Goal: Task Accomplishment & Management: Manage account settings

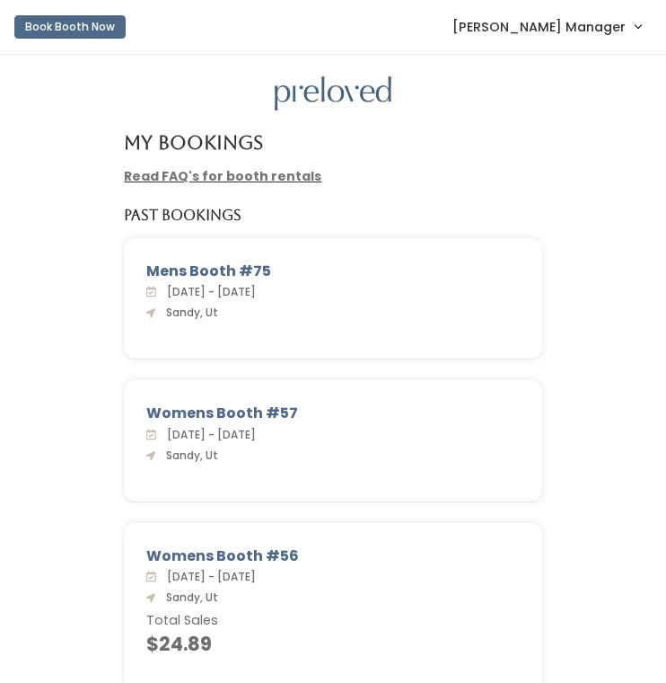
click at [579, 25] on span "[PERSON_NAME] Manager" at bounding box center [539, 27] width 173 height 20
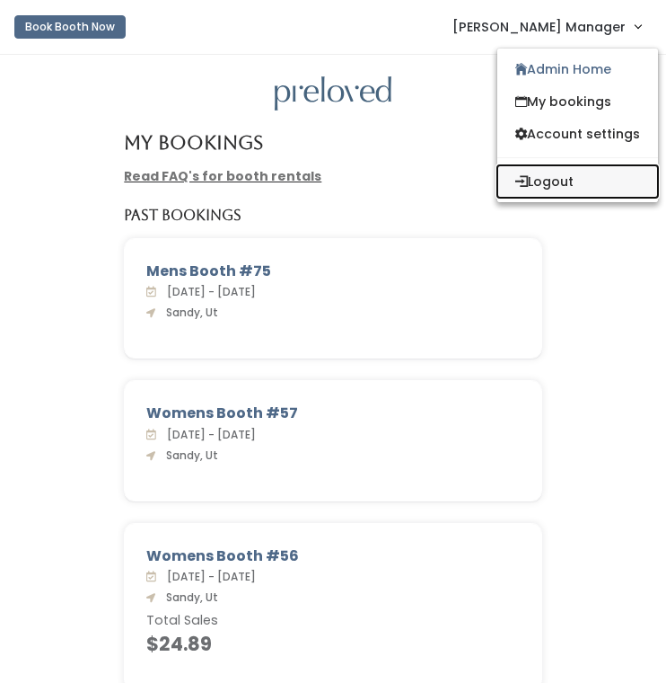
click at [561, 187] on button "Logout" at bounding box center [578, 181] width 161 height 32
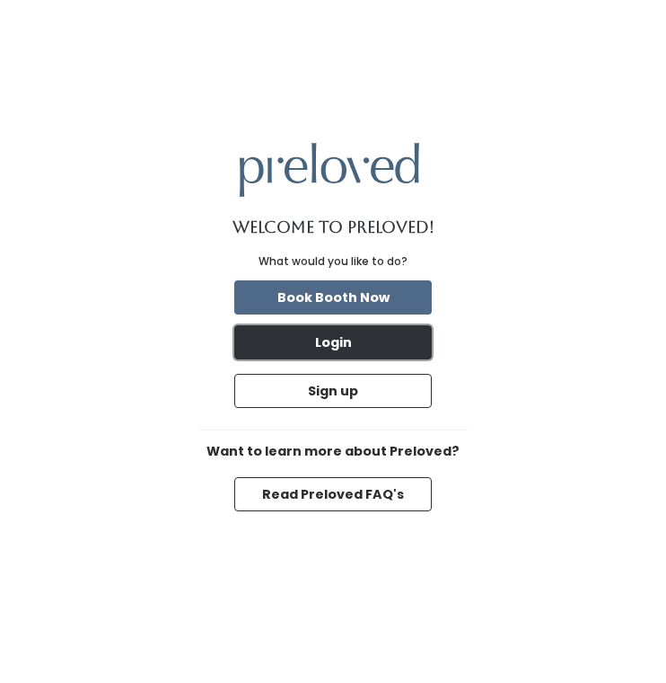
click at [372, 351] on button "Login" at bounding box center [333, 342] width 198 height 34
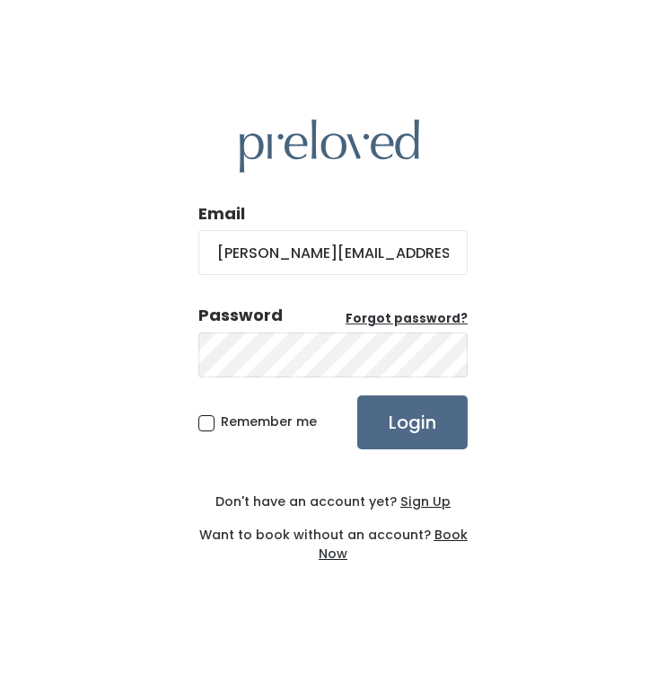
drag, startPoint x: 366, startPoint y: 247, endPoint x: 189, endPoint y: 243, distance: 177.0
click at [189, 245] on div "Email sandy@preloved.love Password Forgot password? Remember me Login Don't hav…" at bounding box center [333, 341] width 666 height 683
type input "e"
drag, startPoint x: 266, startPoint y: 255, endPoint x: 103, endPoint y: 250, distance: 162.6
click at [113, 254] on div "Email e Password Forgot password? Remember me Login Don't have an account yet? …" at bounding box center [333, 341] width 666 height 683
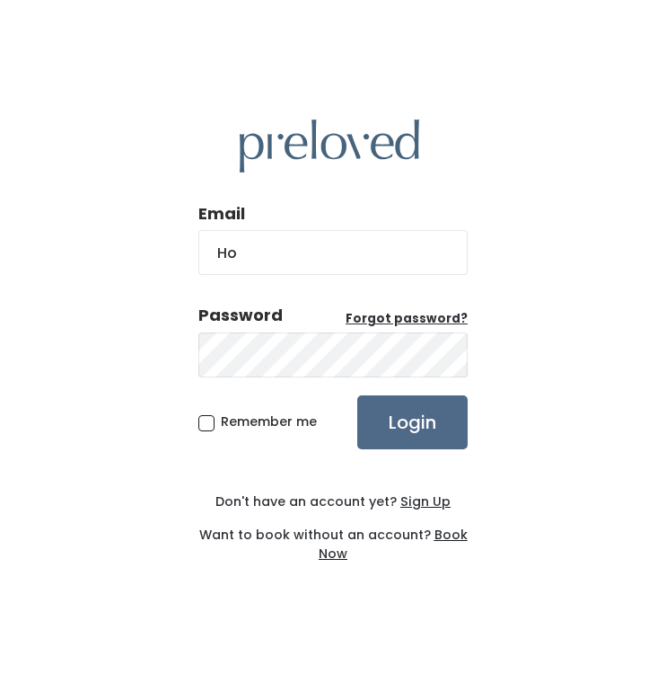
type input "H"
type input "houston@preloved.love"
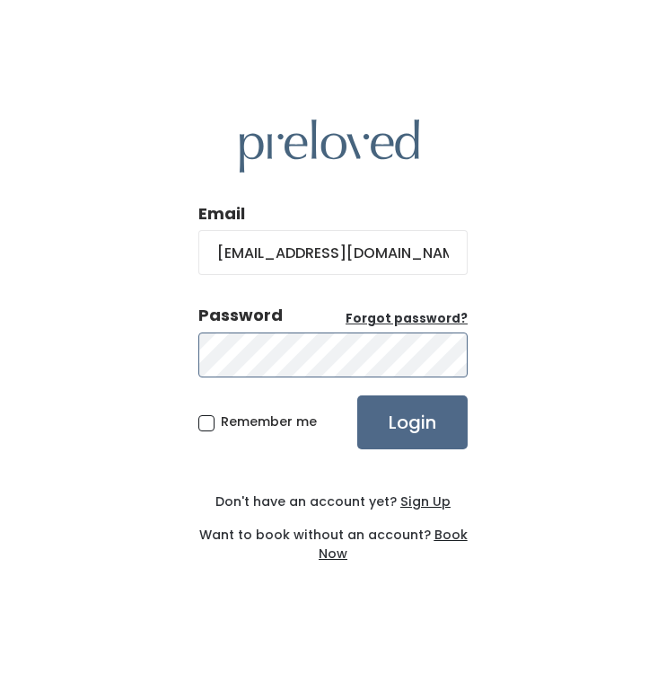
click at [97, 356] on div "Email houston@preloved.love Password Forgot password? Remember me Login Don't h…" at bounding box center [333, 341] width 666 height 683
click at [221, 424] on span "Remember me" at bounding box center [269, 421] width 96 height 18
click at [221, 424] on input "Remember me" at bounding box center [227, 418] width 12 height 12
checkbox input "true"
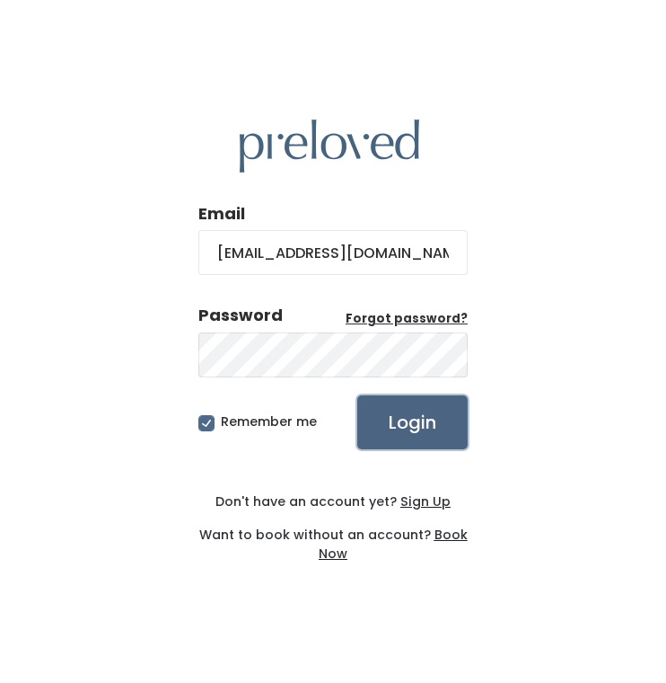
click at [423, 428] on input "Login" at bounding box center [412, 422] width 110 height 54
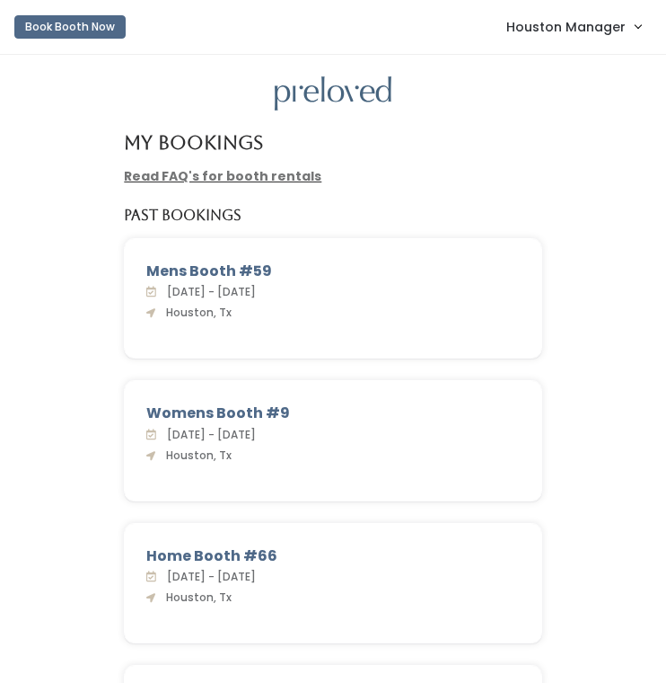
click at [584, 26] on span "Houston Manager" at bounding box center [566, 27] width 119 height 20
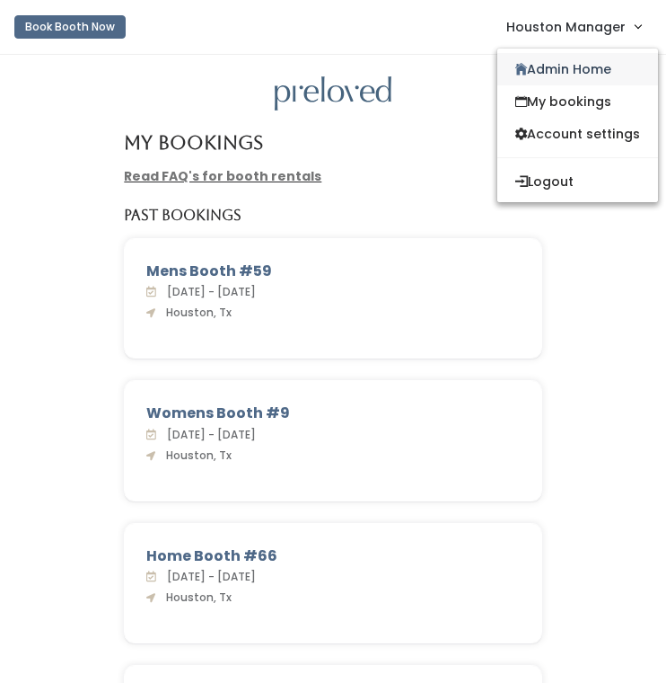
click at [567, 68] on link "Admin Home" at bounding box center [578, 69] width 161 height 32
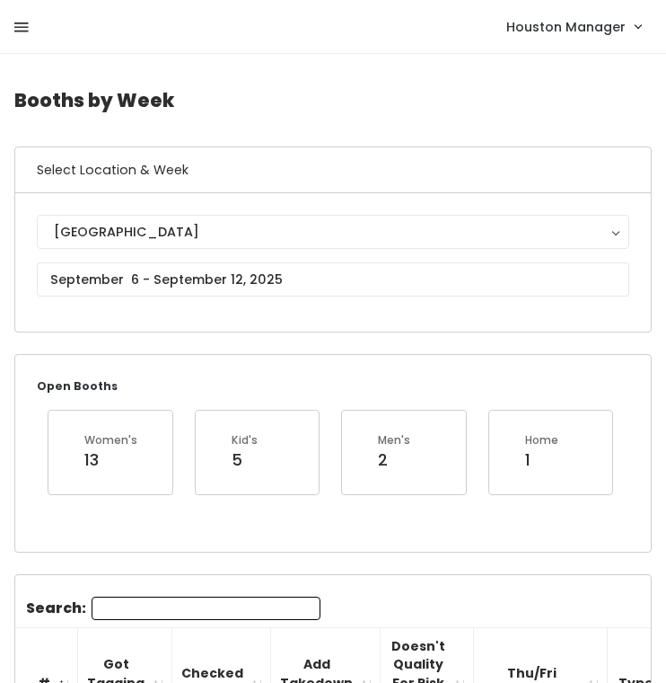
click at [21, 36] on link at bounding box center [21, 27] width 14 height 38
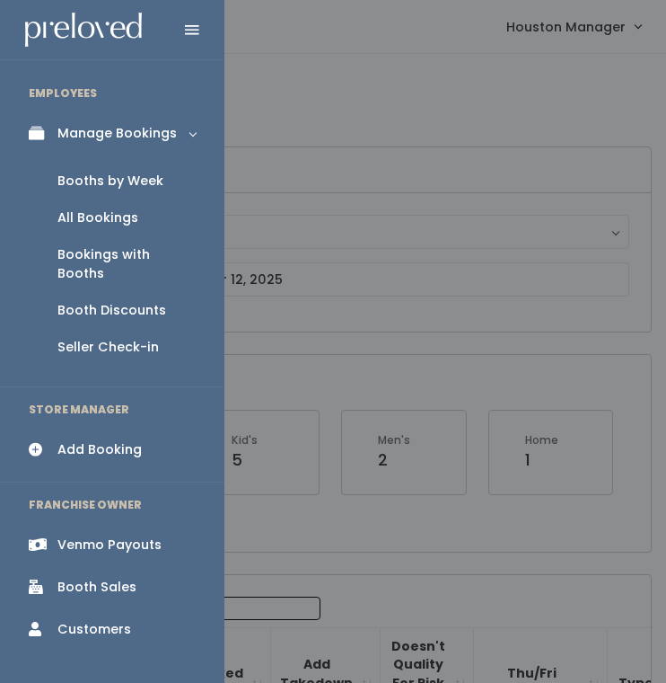
click at [93, 301] on div "Booth Discounts" at bounding box center [111, 310] width 109 height 19
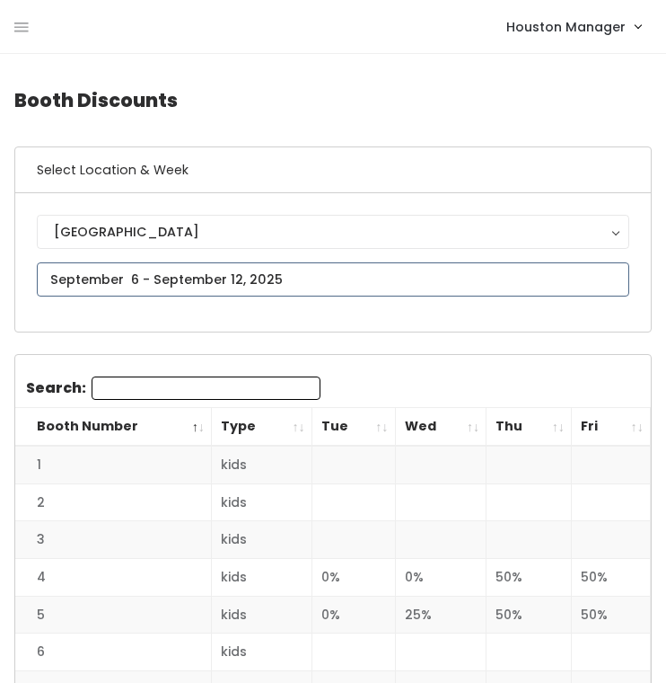
click at [188, 283] on input "text" at bounding box center [333, 279] width 593 height 34
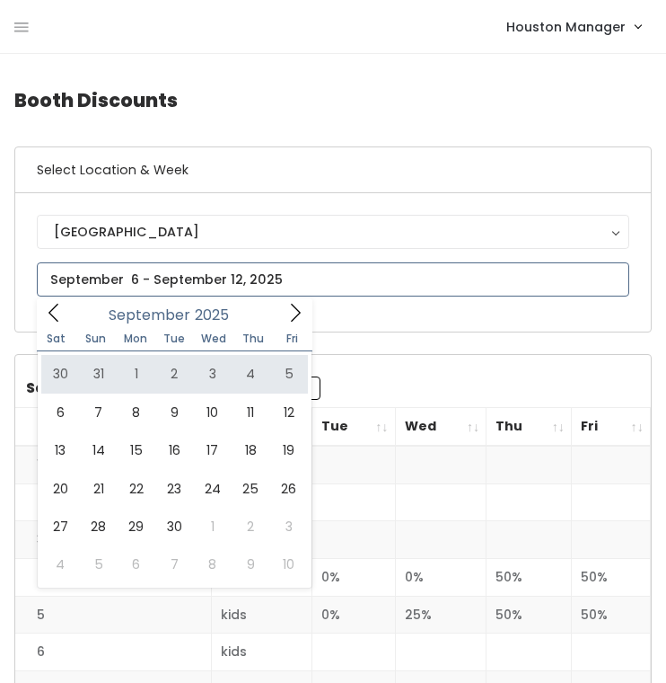
type input "[DATE] to [DATE]"
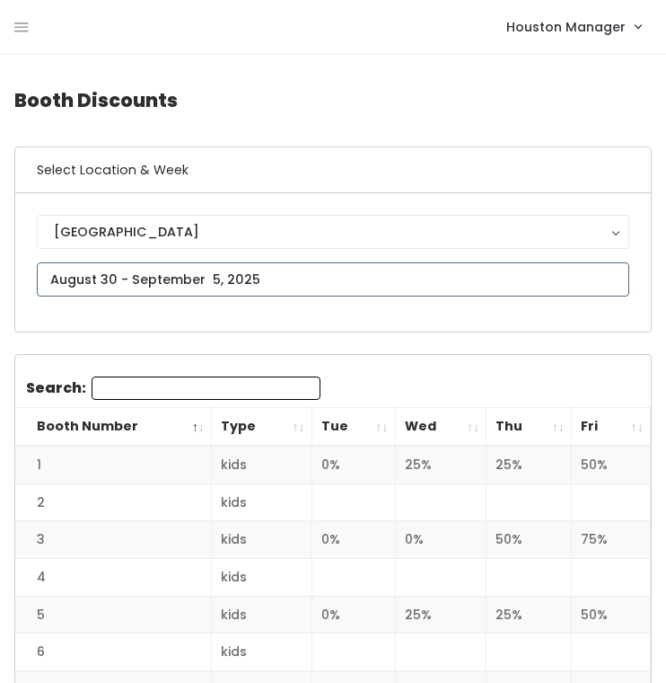
click at [223, 284] on input "text" at bounding box center [333, 279] width 593 height 34
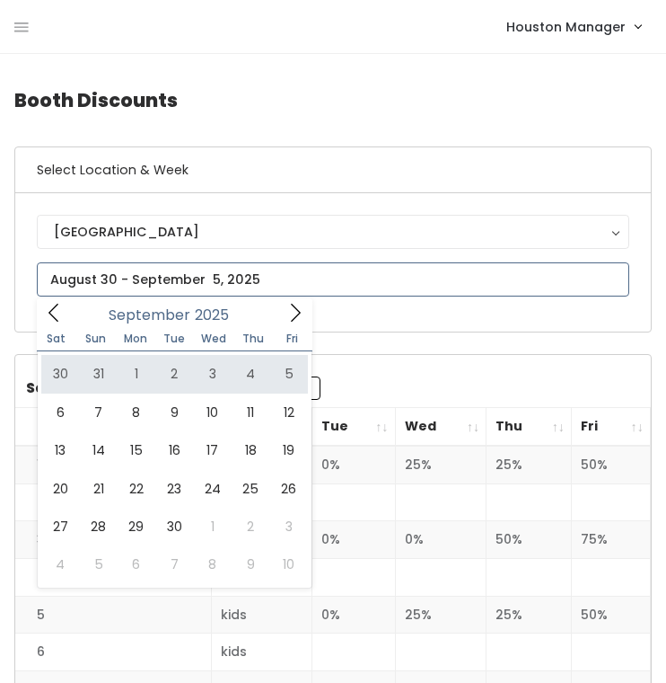
type input "[DATE] to [DATE]"
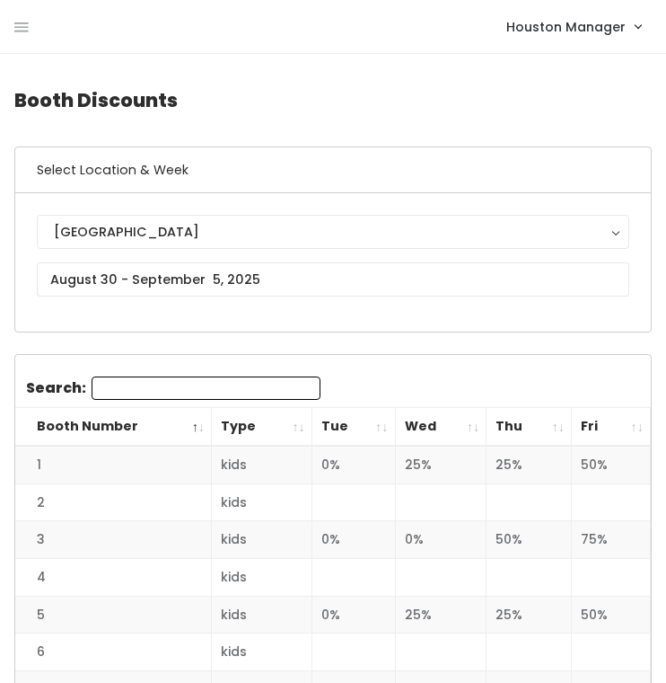
click at [385, 419] on th "Tue" at bounding box center [354, 427] width 84 height 39
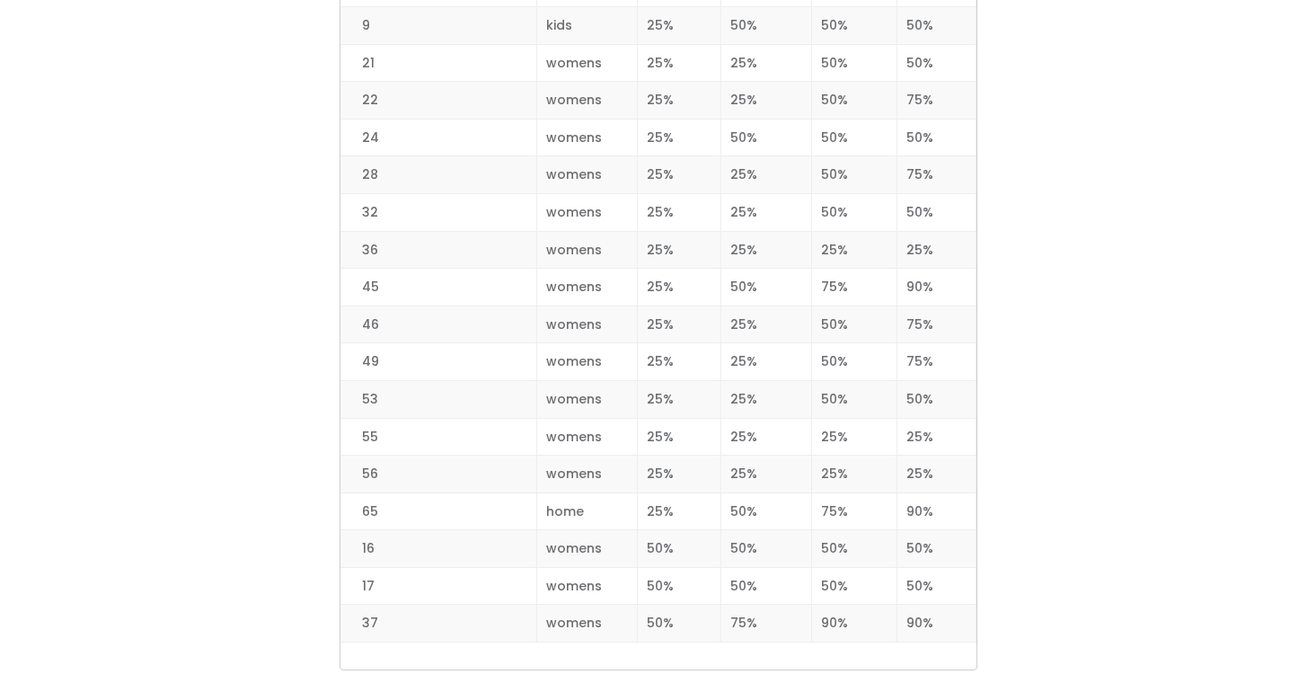
scroll to position [2315, 0]
